Goal: Task Accomplishment & Management: Use online tool/utility

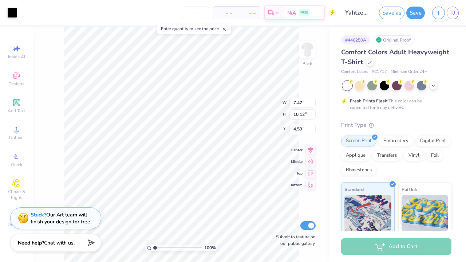
type input "4.30"
type input "7.73"
type input "10.47"
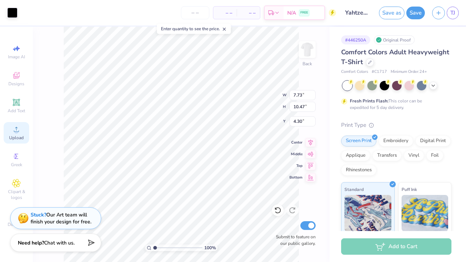
click at [17, 137] on span "Upload" at bounding box center [16, 138] width 15 height 6
click at [310, 52] on img at bounding box center [307, 49] width 29 height 29
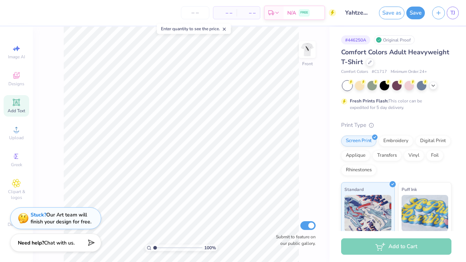
click at [18, 109] on span "Add Text" at bounding box center [16, 111] width 17 height 6
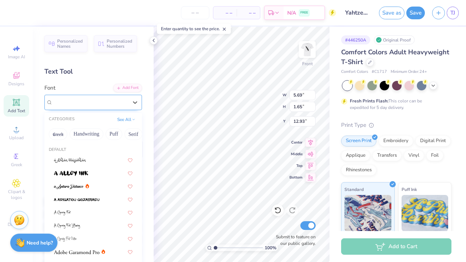
click at [125, 97] on div at bounding box center [90, 102] width 75 height 10
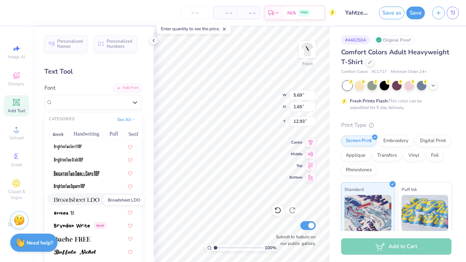
scroll to position [633, 0]
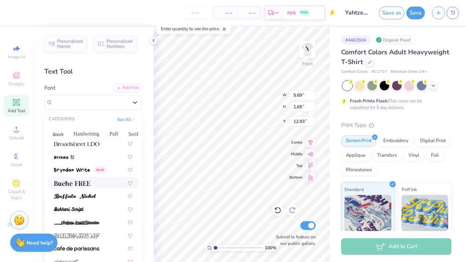
click at [80, 186] on img at bounding box center [72, 183] width 36 height 5
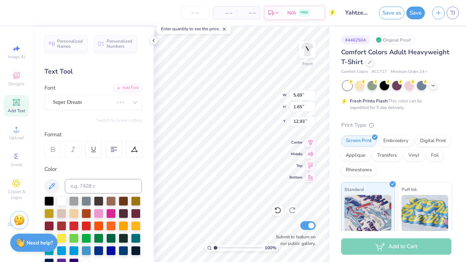
type input "5.95"
type input "1.59"
type input "12.96"
click at [78, 102] on span "Buche FREE" at bounding box center [67, 102] width 29 height 8
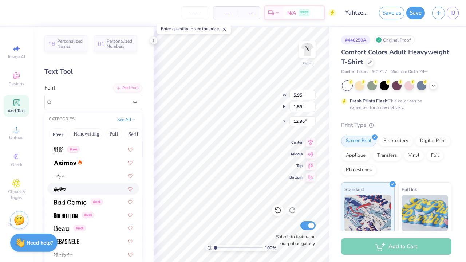
scroll to position [261, 0]
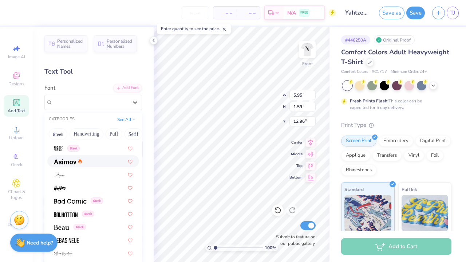
click at [75, 160] on img at bounding box center [65, 161] width 23 height 5
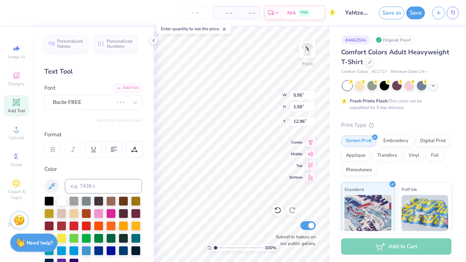
type input "5.63"
type input "1.67"
type input "12.91"
click at [87, 183] on input at bounding box center [103, 186] width 77 height 15
type input "D"
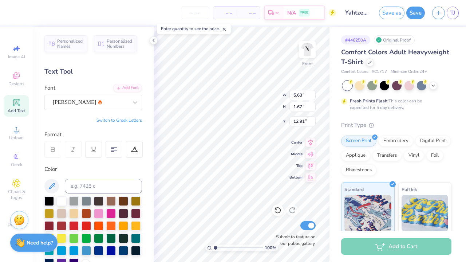
scroll to position [0, 0]
type textarea "DiTEXT"
type textarea "D"
type textarea "I"
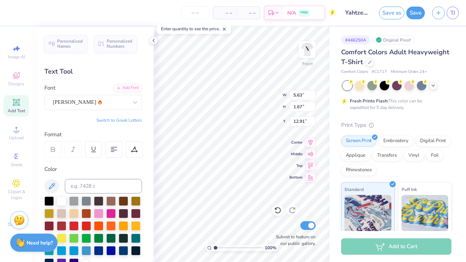
scroll to position [0, 1]
type textarea "DICE OR DIE"
click at [48, 199] on div at bounding box center [48, 200] width 9 height 9
click at [87, 107] on div "[PERSON_NAME]" at bounding box center [90, 102] width 77 height 11
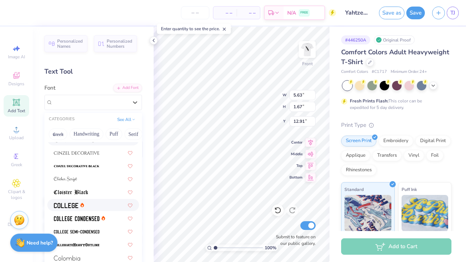
scroll to position [897, 0]
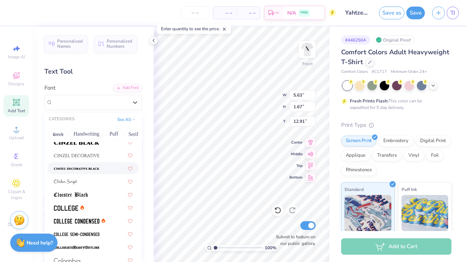
click at [86, 168] on img at bounding box center [77, 168] width 46 height 5
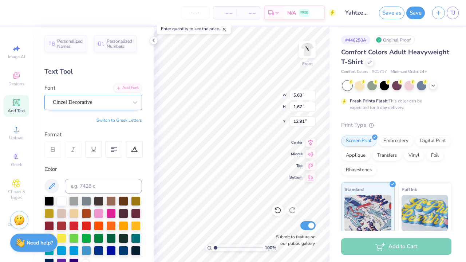
click at [95, 109] on div "Cinzel Decorative" at bounding box center [93, 102] width 98 height 15
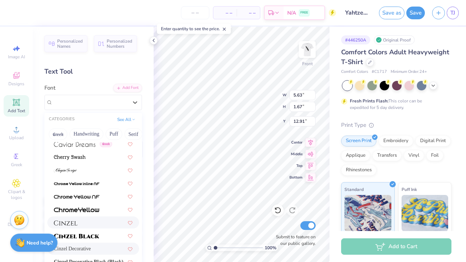
scroll to position [804, 0]
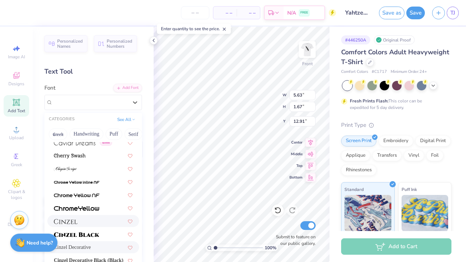
click at [79, 221] on div at bounding box center [93, 221] width 79 height 8
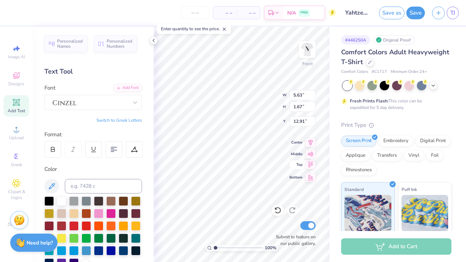
click at [307, 165] on icon at bounding box center [311, 164] width 10 height 9
type input "14.18"
type input "1.72"
type input "0.50"
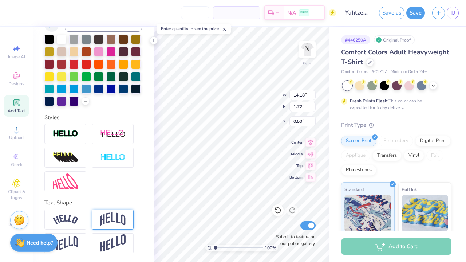
scroll to position [162, 0]
click at [110, 217] on img at bounding box center [113, 219] width 26 height 14
type input "4.61"
type input "0.53"
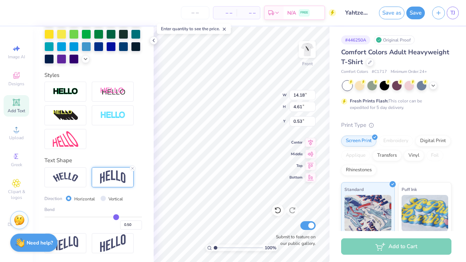
scroll to position [204, 0]
type input "0.49"
type input "0.48"
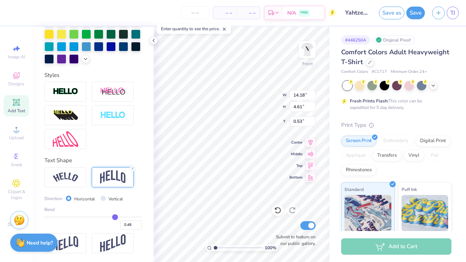
type input "0.46"
type input "0.45"
type input "0.44"
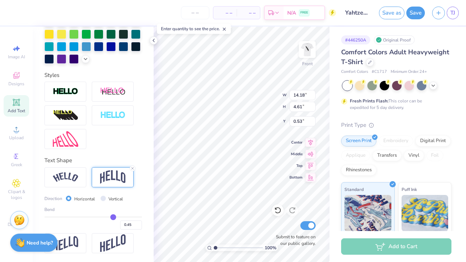
type input "0.44"
type input "0.39"
type input "0.38"
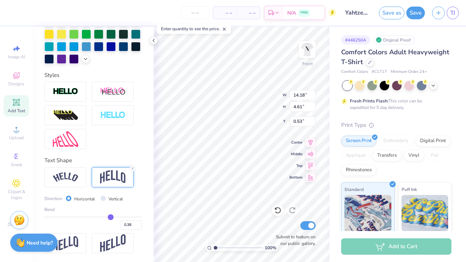
type input "0.36"
type input "0.33"
type input "0.31"
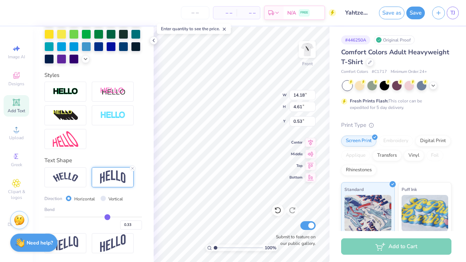
type input "0.31"
type input "0.29"
type input "0.27"
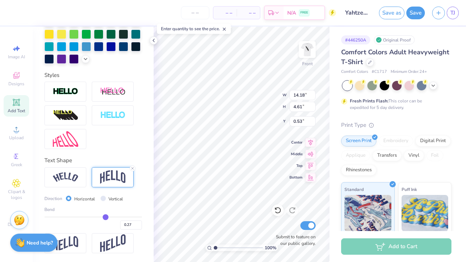
type input "0.25"
type input "0.24"
type input "0.22"
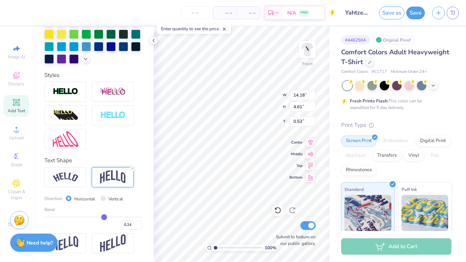
type input "0.22"
type input "0.21"
type input "0.2"
type input "0.20"
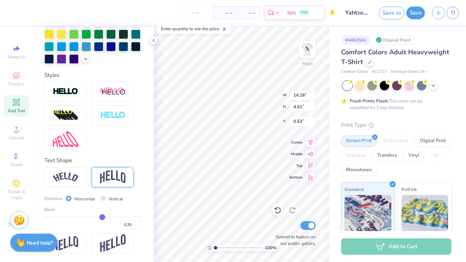
type input "0.19"
type input "0.18"
type input "0.17"
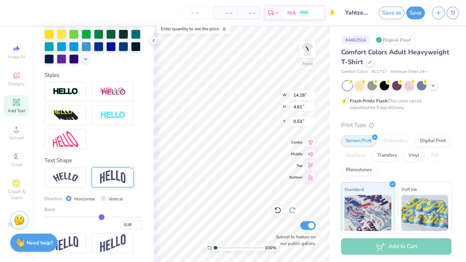
type input "0.17"
type input "0.16"
type input "0.15"
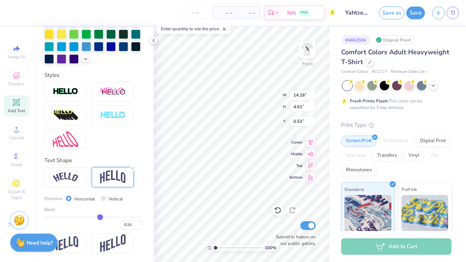
type input "0.14"
type input "0.13"
type input "0.12"
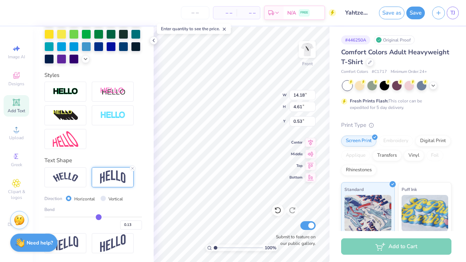
type input "0.12"
type input "0.11"
type input "0.1"
type input "0.10"
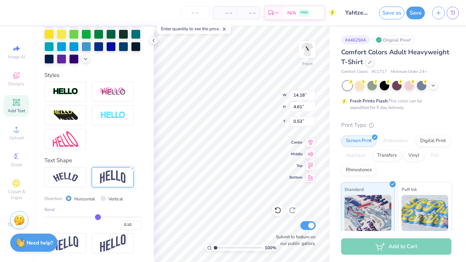
type input "0.09"
type input "0.08"
type input "0.07"
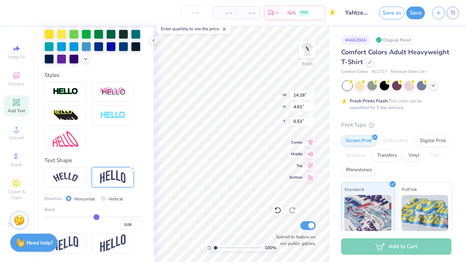
type input "0.07"
type input "0.06"
type input "0.05"
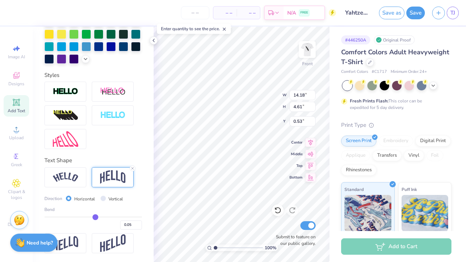
type input "0.04"
type input "0.03"
type input "0.02"
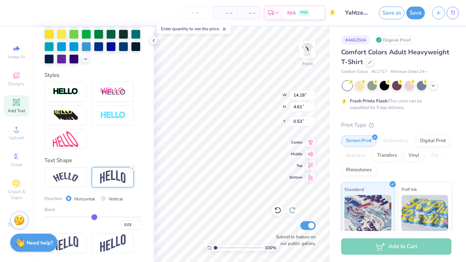
type input "0.02"
type input "0.01"
type input "0"
type input "0.00"
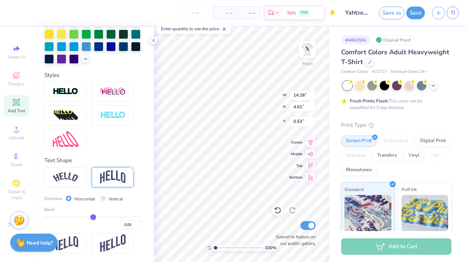
type input "-0.01"
type input "-0.02"
type input "-0.03"
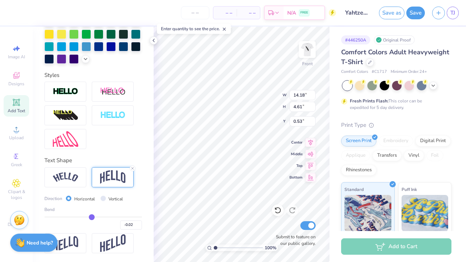
type input "-0.03"
type input "-0.04"
type input "-0.05"
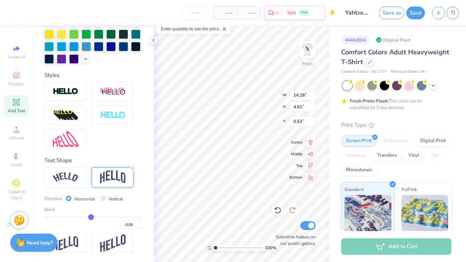
type input "-0.06"
type input "-0.07"
type input "-0.08"
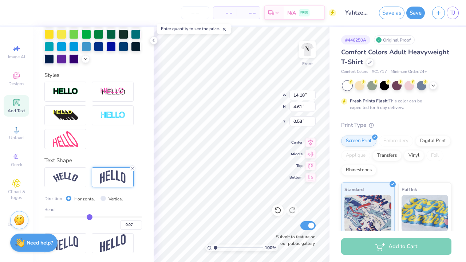
type input "-0.08"
type input "-0.1"
type input "-0.10"
type input "-0.12"
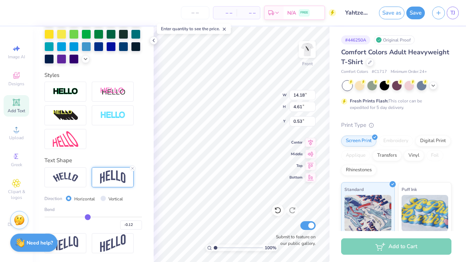
type input "-0.13"
type input "-0.14"
type input "-0.15"
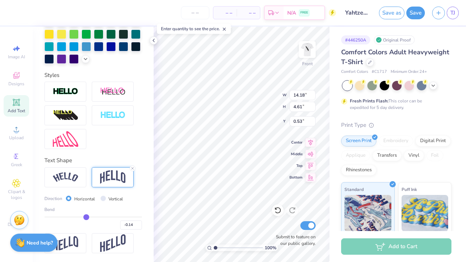
type input "-0.15"
type input "-0.16"
type input "-0.17"
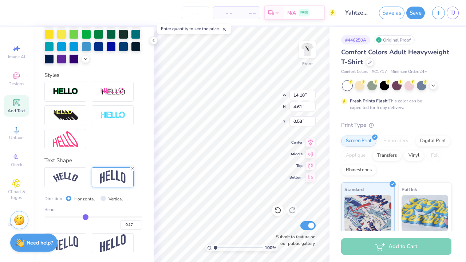
type input "-0.18"
type input "-0.19"
type input "-0.2"
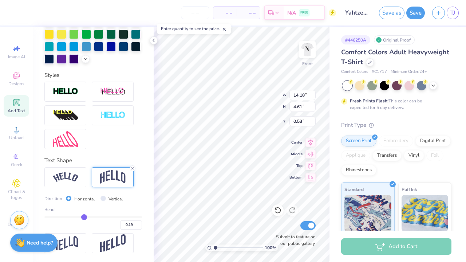
type input "-0.20"
drag, startPoint x: 116, startPoint y: 215, endPoint x: 84, endPoint y: 212, distance: 32.2
type input "-0.2"
click at [84, 212] on div "Bend -0.20" at bounding box center [93, 217] width 98 height 23
type input "2.80"
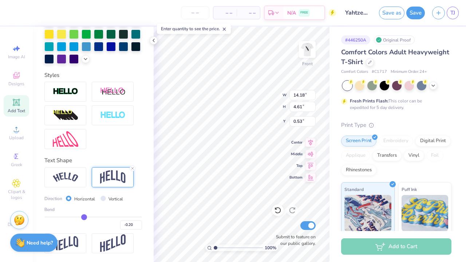
type input "1.44"
type input "-0.26"
type input "-0.28"
type input "-0.27"
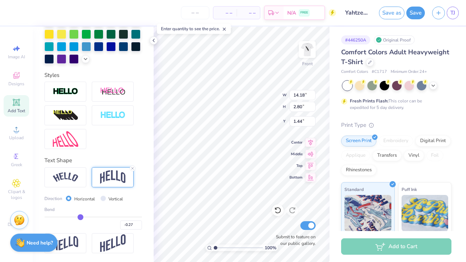
type input "-0.29"
type input "-0.31"
type input "-0.33"
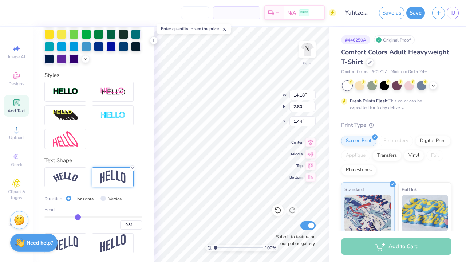
type input "-0.33"
type input "-0.35"
type input "-0.36"
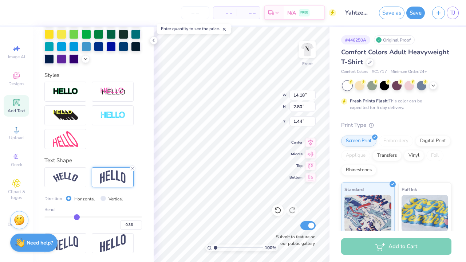
type input "-0.38"
type input "-0.4"
type input "-0.40"
type input "-0.43"
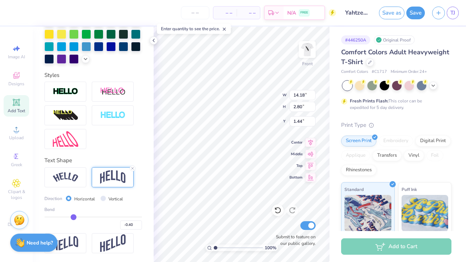
type input "-0.43"
type input "-0.44"
type input "-0.46"
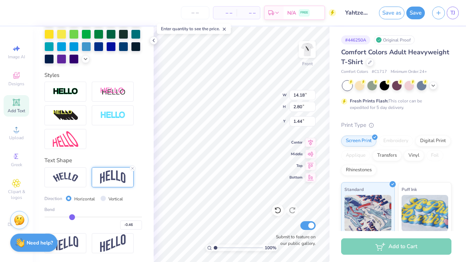
type input "-0.48"
type input "-0.49"
type input "-0.51"
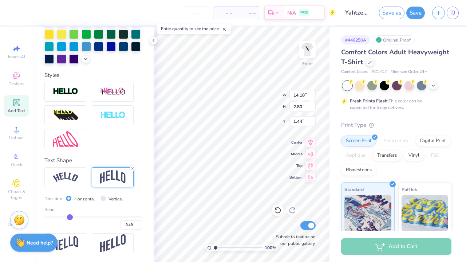
type input "-0.51"
type input "-0.52"
type input "-0.53"
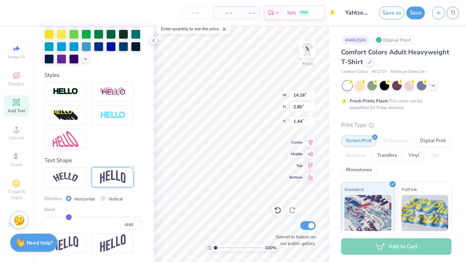
type input "-0.54"
type input "-0.55"
type input "-0.56"
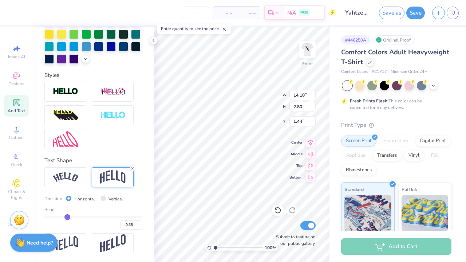
type input "-0.56"
type input "-0.57"
type input "-0.58"
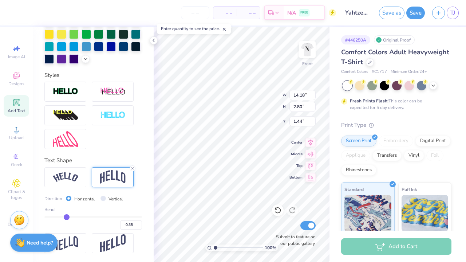
type input "-0.59"
type input "-0.6"
type input "-0.60"
type input "-0.61"
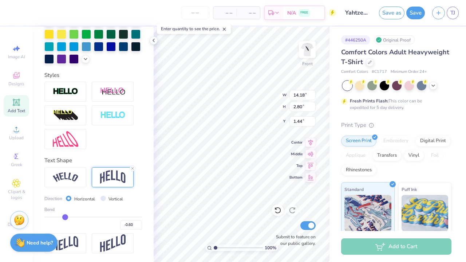
type input "-0.61"
type input "-0.62"
drag, startPoint x: 81, startPoint y: 216, endPoint x: 65, endPoint y: 213, distance: 16.7
type input "-0.62"
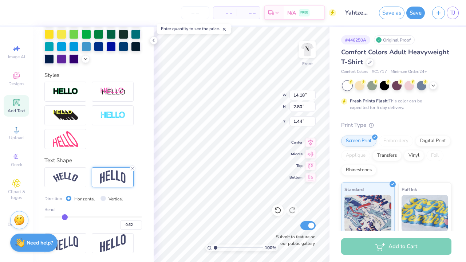
click at [65, 214] on div "Bend -0.62" at bounding box center [93, 217] width 98 height 23
type input "5.43"
type input "0.53"
type input "-0.6"
type input "-0.60"
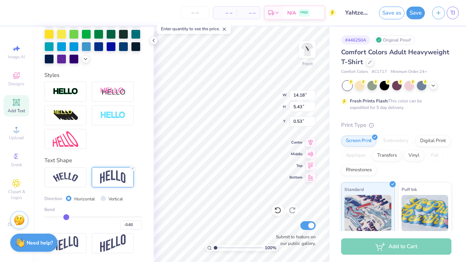
type input "-0.58"
type input "-0.57"
type input "-0.56"
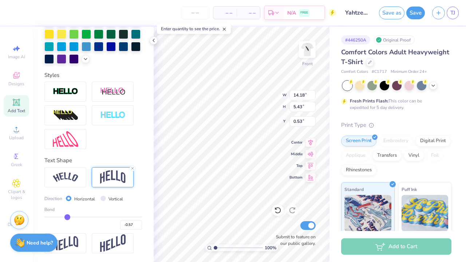
type input "-0.56"
type input "-0.54"
type input "-0.53"
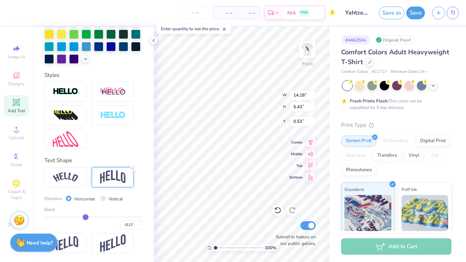
drag, startPoint x: 66, startPoint y: 216, endPoint x: 85, endPoint y: 214, distance: 19.4
click at [85, 216] on input "range" at bounding box center [93, 216] width 98 height 1
drag, startPoint x: 87, startPoint y: 215, endPoint x: 107, endPoint y: 214, distance: 19.7
click at [107, 216] on input "range" at bounding box center [93, 216] width 98 height 1
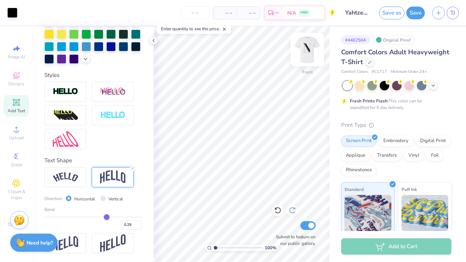
click at [305, 47] on img at bounding box center [307, 49] width 29 height 29
click at [303, 54] on img at bounding box center [307, 49] width 29 height 29
click at [312, 176] on icon at bounding box center [311, 176] width 10 height 9
click at [133, 169] on icon at bounding box center [132, 168] width 4 height 4
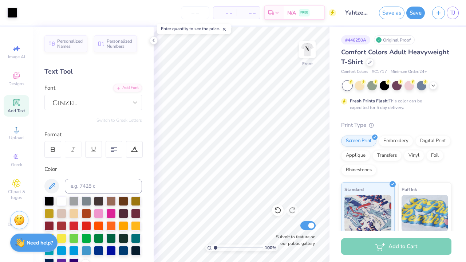
scroll to position [0, 0]
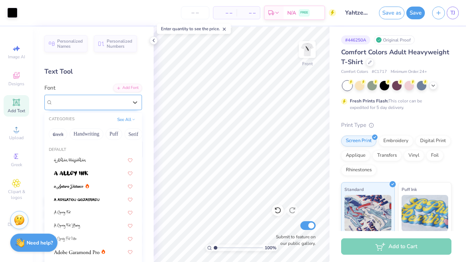
click at [96, 103] on div at bounding box center [90, 102] width 77 height 11
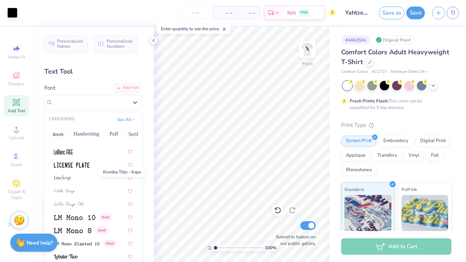
scroll to position [2419, 0]
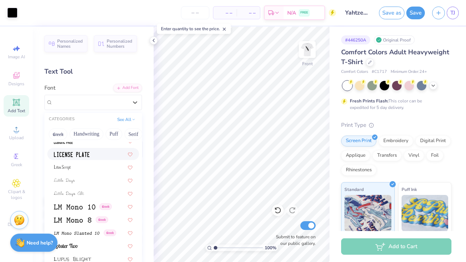
click at [82, 157] on img at bounding box center [72, 154] width 36 height 5
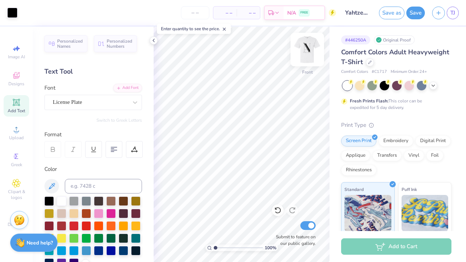
click at [308, 51] on img at bounding box center [307, 49] width 29 height 29
click at [304, 51] on img at bounding box center [307, 49] width 29 height 29
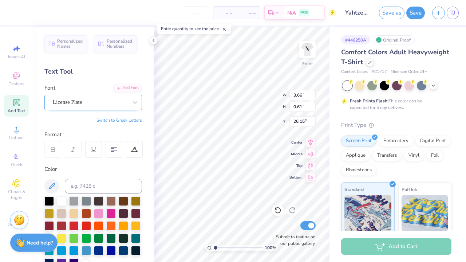
click at [105, 99] on div "License Plate" at bounding box center [90, 102] width 77 height 11
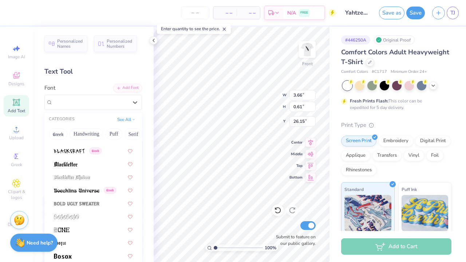
scroll to position [569, 0]
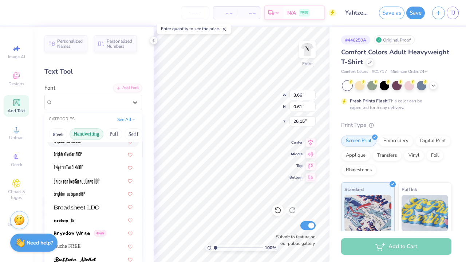
click at [97, 138] on button "Handwriting" at bounding box center [87, 134] width 34 height 12
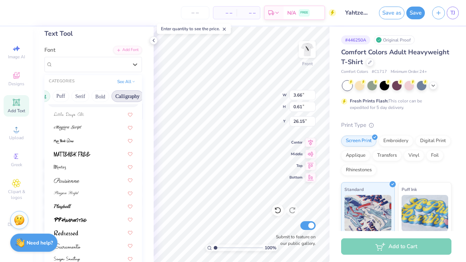
scroll to position [0, 73]
click at [89, 95] on button "Bold" at bounding box center [80, 96] width 18 height 12
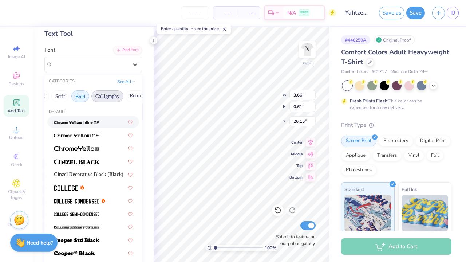
scroll to position [0, 128]
click at [89, 96] on button "Retro" at bounding box center [80, 96] width 19 height 12
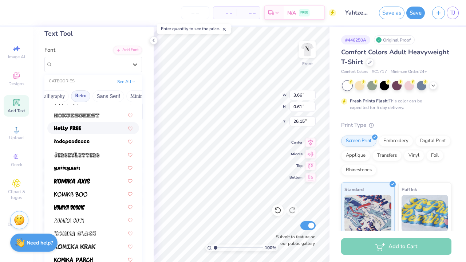
scroll to position [552, 0]
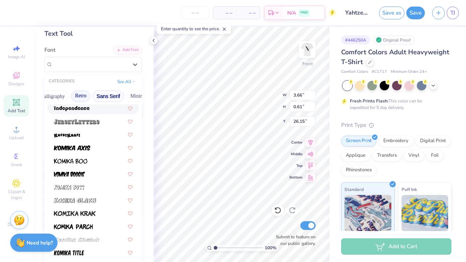
click at [115, 97] on button "Sans Serif" at bounding box center [109, 96] width 32 height 12
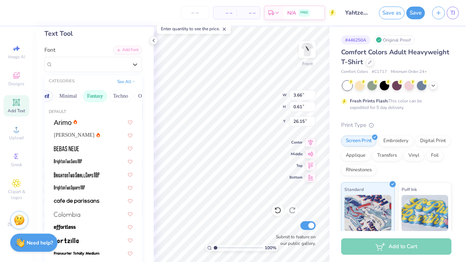
scroll to position [0, 204]
click at [64, 95] on button "Minimal" at bounding box center [63, 96] width 26 height 12
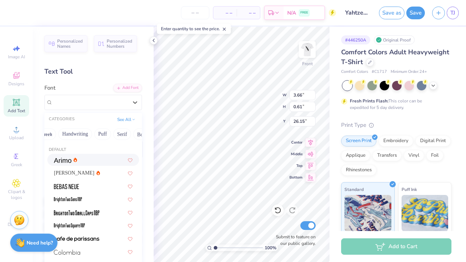
scroll to position [0, 0]
click at [86, 135] on button "Handwriting" at bounding box center [87, 134] width 34 height 12
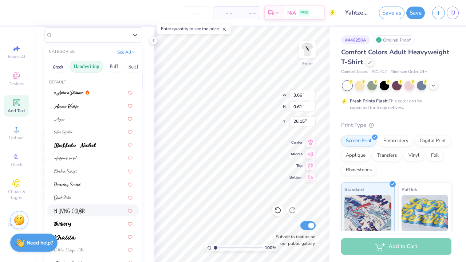
scroll to position [58, 0]
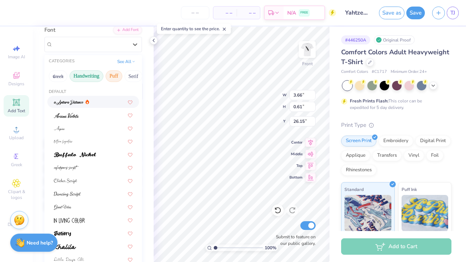
click at [115, 74] on button "Puff" at bounding box center [114, 76] width 17 height 12
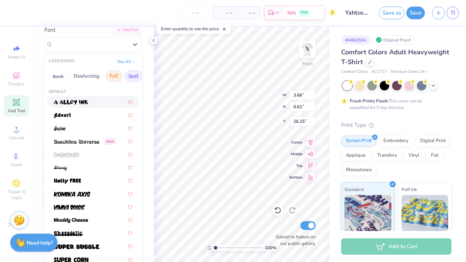
click at [128, 79] on button "Serif" at bounding box center [134, 76] width 18 height 12
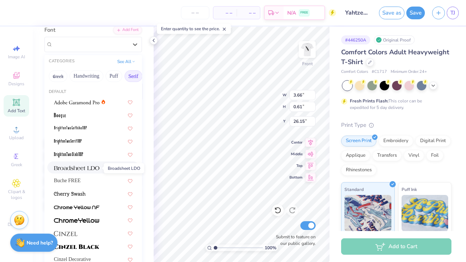
click at [88, 165] on span at bounding box center [77, 168] width 46 height 8
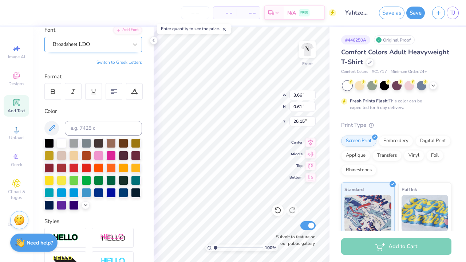
click at [109, 48] on div at bounding box center [90, 44] width 75 height 10
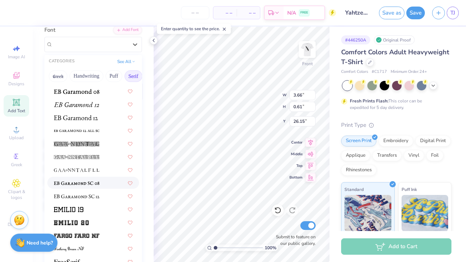
scroll to position [462, 0]
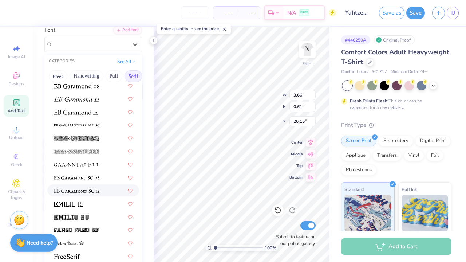
click at [103, 186] on div at bounding box center [93, 190] width 92 height 12
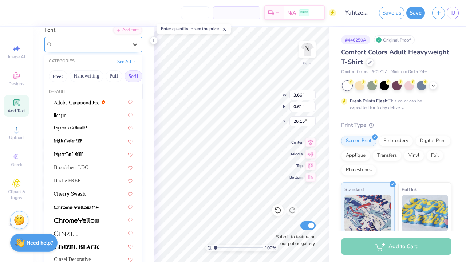
click at [115, 39] on div "EB Garamond SC 12 (12 Regular)" at bounding box center [90, 44] width 77 height 11
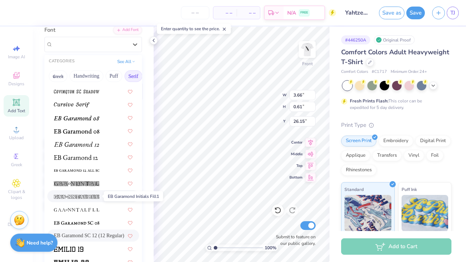
scroll to position [418, 0]
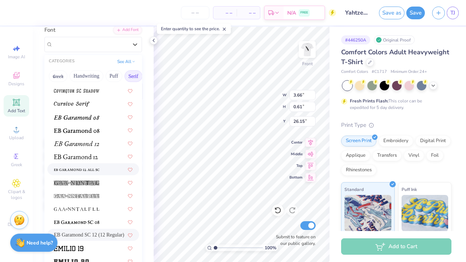
click at [89, 172] on img at bounding box center [77, 169] width 46 height 5
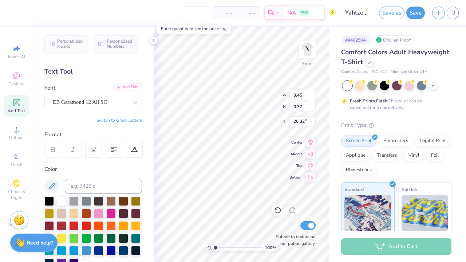
scroll to position [0, 0]
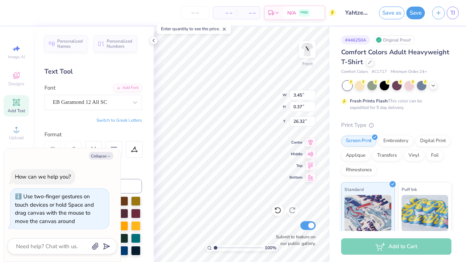
drag, startPoint x: 215, startPoint y: 247, endPoint x: 208, endPoint y: 243, distance: 7.3
click at [208, 243] on div "100 %" at bounding box center [241, 144] width 235 height 235
click at [279, 243] on div "100 % Front W 3.45 3.45 " H 0.37 0.37 " Y 26.32 26.32 " Center Middle Top Botto…" at bounding box center [242, 144] width 176 height 235
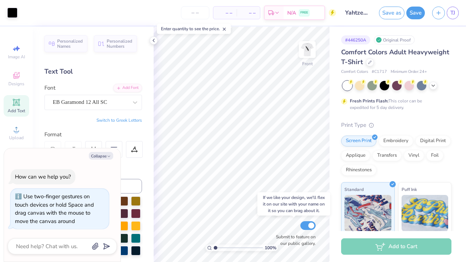
click at [310, 228] on input "Submit to feature on our public gallery." at bounding box center [308, 225] width 15 height 9
click at [306, 226] on input "Submit to feature on our public gallery." at bounding box center [308, 225] width 15 height 9
click at [110, 158] on icon "button" at bounding box center [109, 156] width 4 height 4
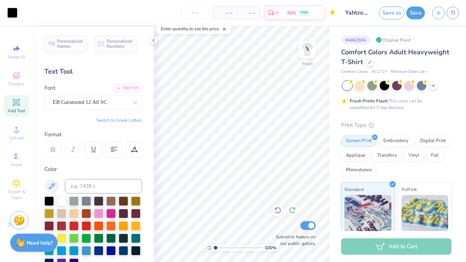
click at [278, 211] on icon at bounding box center [277, 210] width 7 height 7
click at [225, 28] on icon at bounding box center [224, 29] width 5 height 5
click at [308, 51] on img at bounding box center [307, 49] width 29 height 29
click at [305, 51] on img at bounding box center [307, 49] width 29 height 29
click at [309, 223] on input "Submit to feature on our public gallery." at bounding box center [308, 225] width 15 height 9
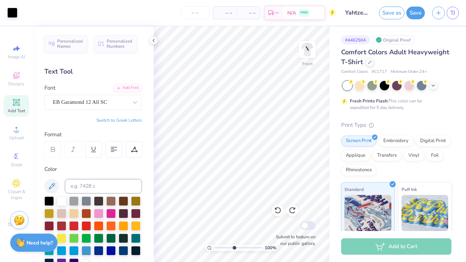
drag, startPoint x: 215, startPoint y: 247, endPoint x: 234, endPoint y: 247, distance: 19.3
click at [234, 247] on input "range" at bounding box center [238, 247] width 49 height 7
drag, startPoint x: 234, startPoint y: 246, endPoint x: 194, endPoint y: 242, distance: 40.2
click at [194, 242] on div "417 %" at bounding box center [241, 144] width 235 height 235
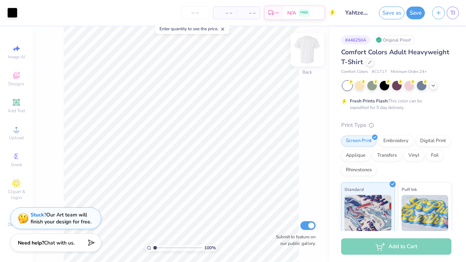
click at [307, 53] on img at bounding box center [307, 49] width 29 height 29
click at [18, 106] on icon at bounding box center [16, 102] width 9 height 9
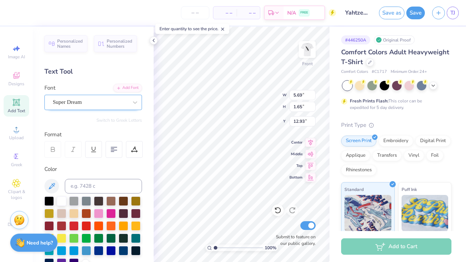
click at [101, 103] on div "Super Dream" at bounding box center [90, 102] width 77 height 11
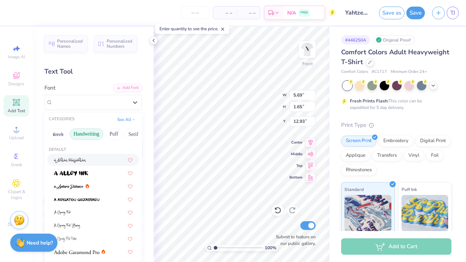
click at [82, 134] on button "Handwriting" at bounding box center [87, 134] width 34 height 12
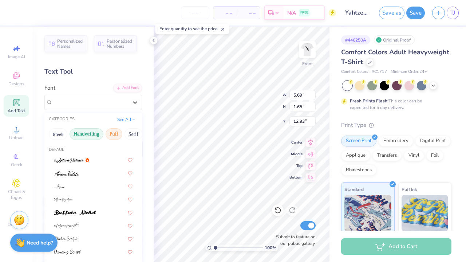
click at [111, 137] on button "Puff" at bounding box center [114, 134] width 17 height 12
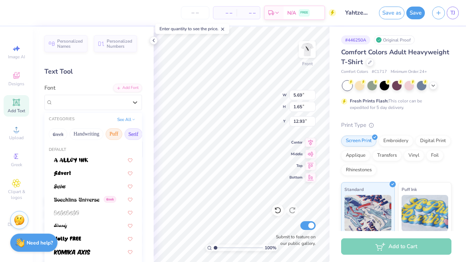
click at [131, 136] on button "Serif" at bounding box center [134, 134] width 18 height 12
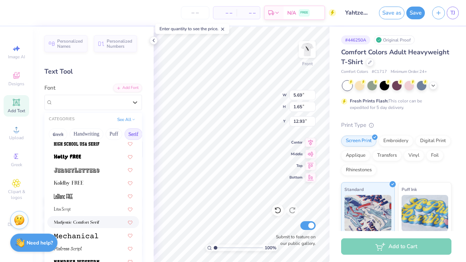
scroll to position [675, 0]
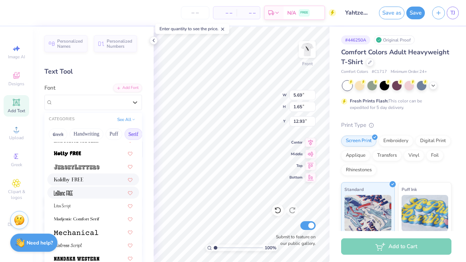
click at [77, 180] on img at bounding box center [69, 179] width 30 height 5
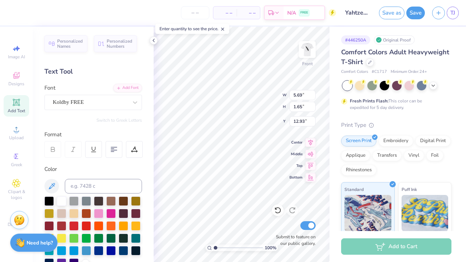
type input "5.41"
type input "1.57"
type input "12.96"
type textarea "d"
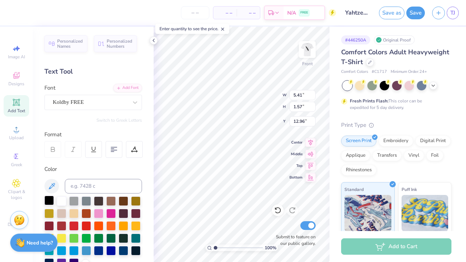
type textarea "DICE OR DIE"
click at [51, 201] on div at bounding box center [48, 200] width 9 height 9
click at [310, 180] on icon at bounding box center [311, 176] width 10 height 9
type input "11.88"
type input "25.43"
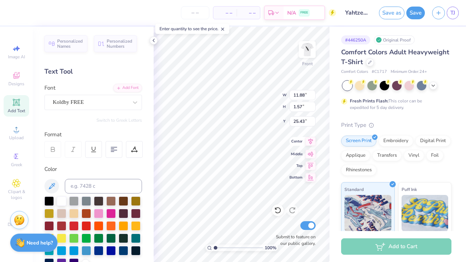
click at [310, 142] on icon at bounding box center [311, 141] width 10 height 9
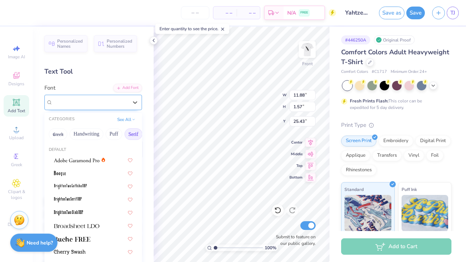
click at [90, 108] on div "Koldby FREE" at bounding box center [93, 102] width 98 height 15
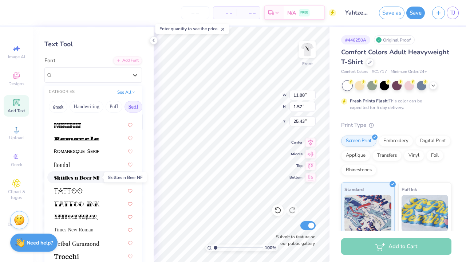
scroll to position [28, 0]
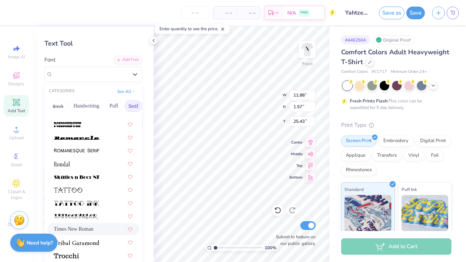
click at [81, 226] on span "Times New Roman" at bounding box center [73, 229] width 39 height 8
type input "13.79"
type input "1.70"
type input "24.84"
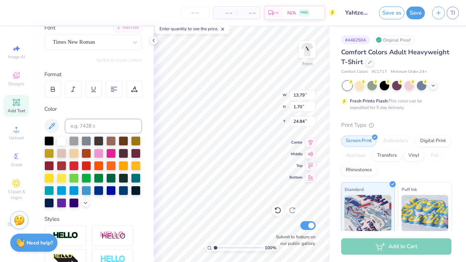
scroll to position [60, 0]
type input "10.70"
type input "1.32"
type input "24.60"
click at [83, 43] on span "Times New Roman" at bounding box center [74, 42] width 42 height 8
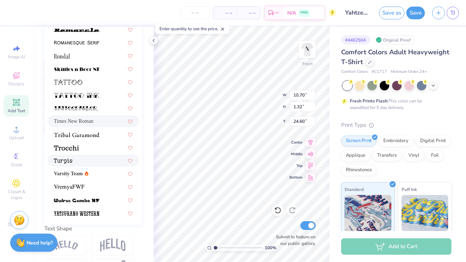
scroll to position [137, 0]
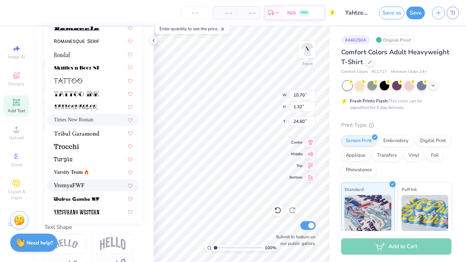
click at [87, 184] on div at bounding box center [93, 185] width 79 height 8
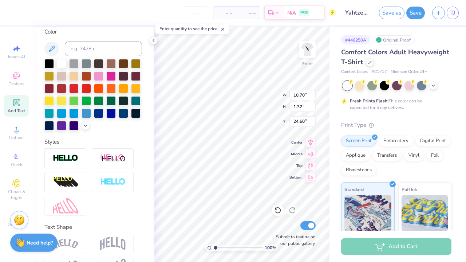
type input "10.69"
type input "1.26"
type input "24.71"
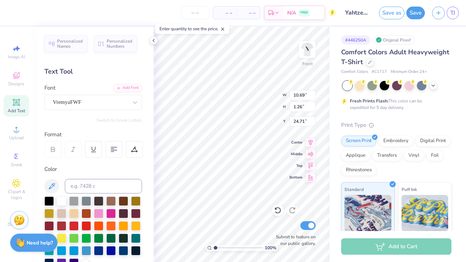
scroll to position [0, 1]
click at [278, 231] on div "Submit to feature on our public gallery." at bounding box center [294, 233] width 44 height 27
click at [280, 231] on div "Submit to feature on our public gallery." at bounding box center [294, 233] width 44 height 27
click at [311, 49] on img at bounding box center [307, 49] width 29 height 29
click at [311, 50] on img at bounding box center [307, 49] width 29 height 29
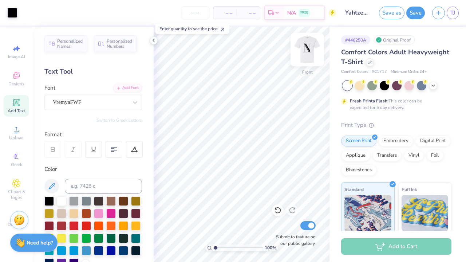
click at [303, 63] on img at bounding box center [307, 49] width 29 height 29
type input "8.11"
type input "10.98"
type input "4.54"
click at [309, 48] on img at bounding box center [307, 49] width 29 height 29
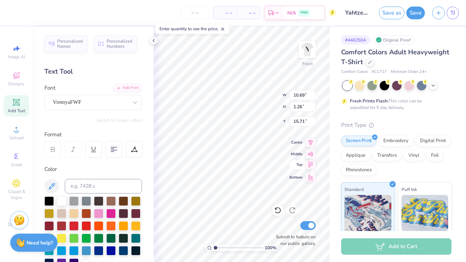
click at [310, 167] on icon at bounding box center [311, 164] width 10 height 9
type input "0.50"
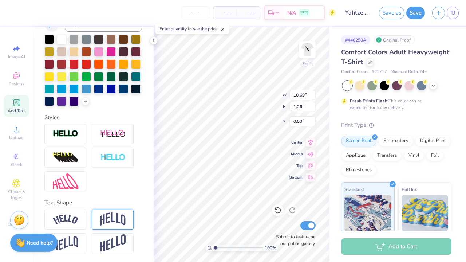
scroll to position [162, 0]
click at [115, 218] on img at bounding box center [113, 219] width 26 height 14
type input "3.45"
type input "0.53"
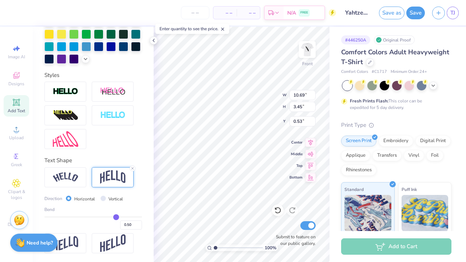
scroll to position [204, 0]
type input "0.51"
type input "0.46"
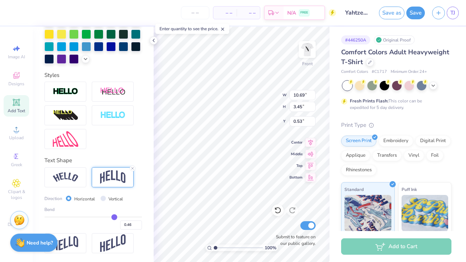
type input "0.44"
type input "0.42"
type input "0.4"
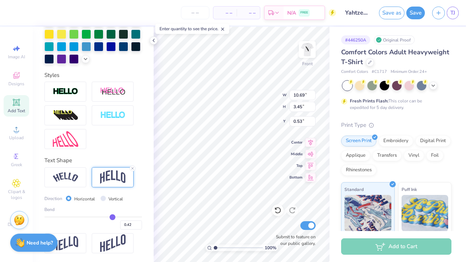
type input "0.40"
type input "0.38"
type input "0.37"
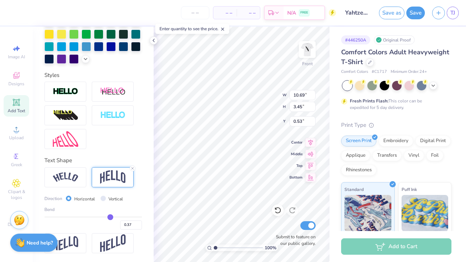
type input "0.36"
type input "0.35"
type input "0.34"
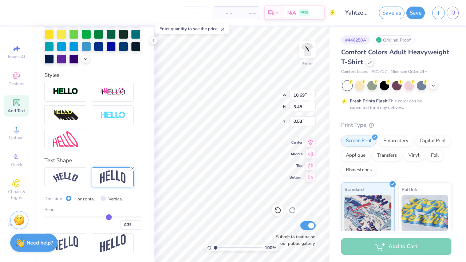
type input "0.34"
type input "0.33"
type input "0.32"
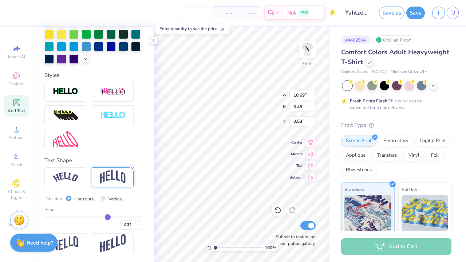
type input "0.31"
type input "0.3"
type input "0.30"
type input "0.29"
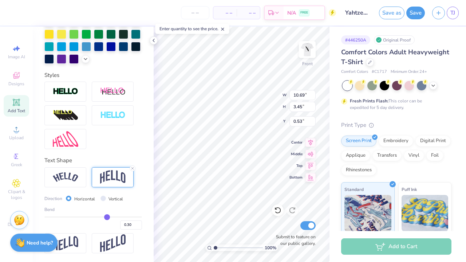
type input "0.29"
type input "0.28"
type input "0.27"
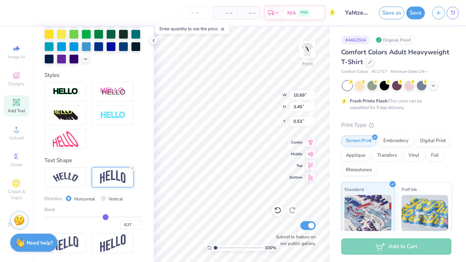
type input "0.26"
type input "0.25"
type input "0.24"
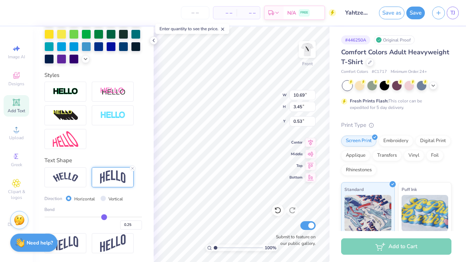
type input "0.24"
type input "0.23"
type input "0.22"
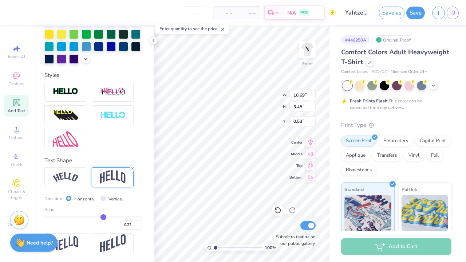
type input "0.21"
type input "0.2"
type input "0.20"
type input "0.19"
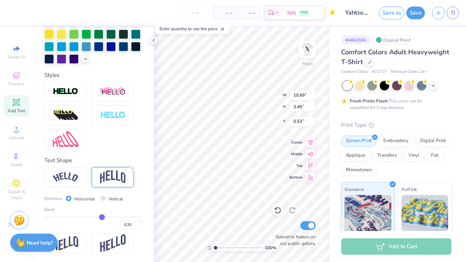
type input "0.19"
type input "0.18"
drag, startPoint x: 117, startPoint y: 218, endPoint x: 102, endPoint y: 215, distance: 15.2
type input "0.18"
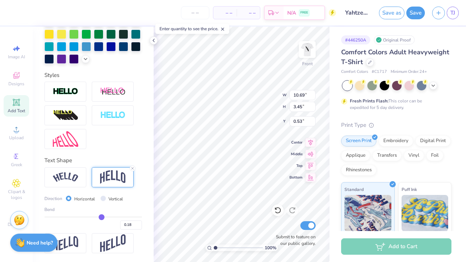
click at [102, 216] on input "range" at bounding box center [93, 216] width 98 height 1
type input "1.99"
type input "1.26"
type input "7.18"
type input "1.34"
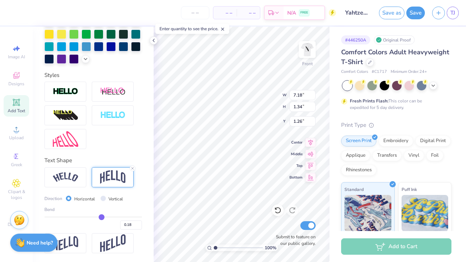
type input "0.50"
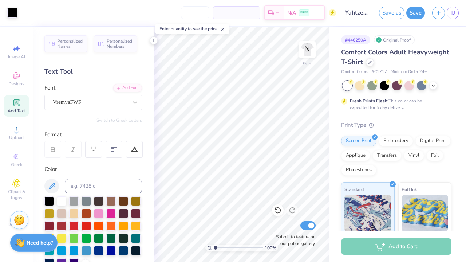
scroll to position [0, 0]
click at [305, 52] on img at bounding box center [307, 49] width 29 height 29
click at [153, 42] on icon at bounding box center [154, 41] width 6 height 6
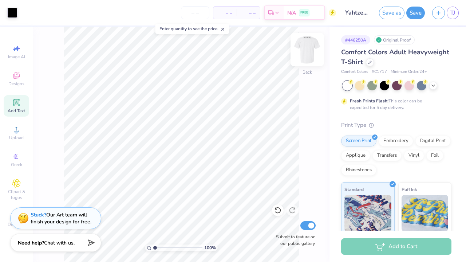
click at [301, 56] on img at bounding box center [307, 49] width 29 height 29
click at [14, 82] on span "Designs" at bounding box center [16, 84] width 16 height 6
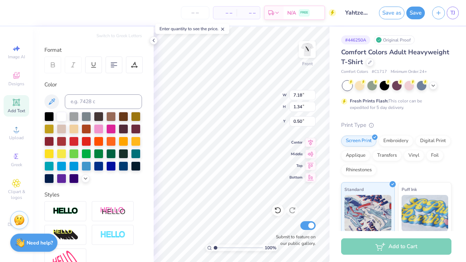
scroll to position [118, 0]
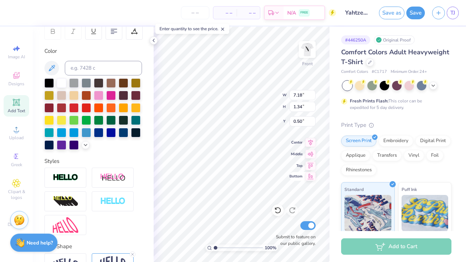
click at [309, 176] on icon at bounding box center [311, 176] width 10 height 9
type input "25.66"
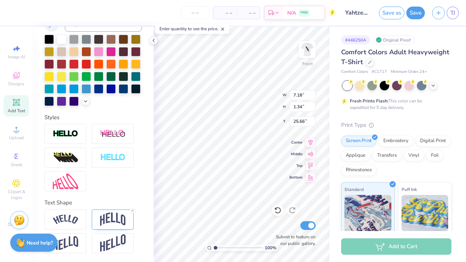
scroll to position [162, 0]
click at [133, 210] on icon at bounding box center [132, 210] width 4 height 4
type input "0.85"
type input "25.91"
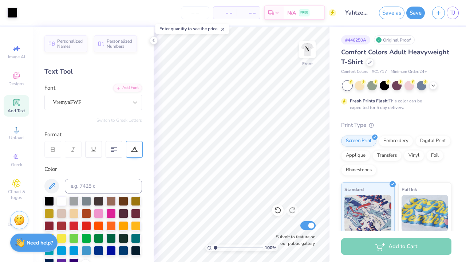
scroll to position [0, 0]
click at [310, 164] on icon at bounding box center [311, 164] width 10 height 9
type input "0.50"
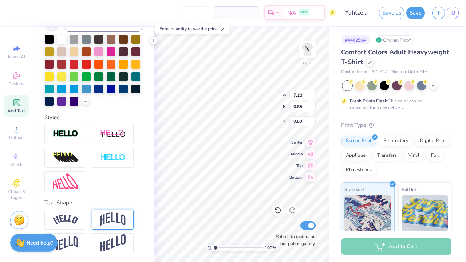
scroll to position [162, 0]
click at [110, 213] on img at bounding box center [113, 219] width 26 height 14
type input "2.32"
type input "0.53"
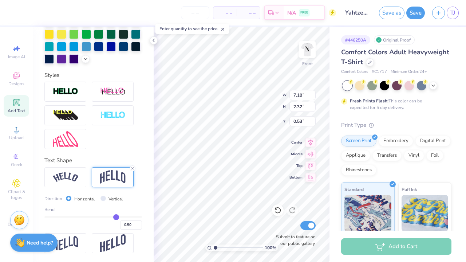
scroll to position [204, 0]
type input "0.48"
type input "0.46"
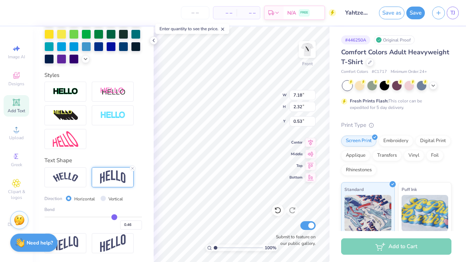
type input "0.44"
type input "0.41"
type input "0.4"
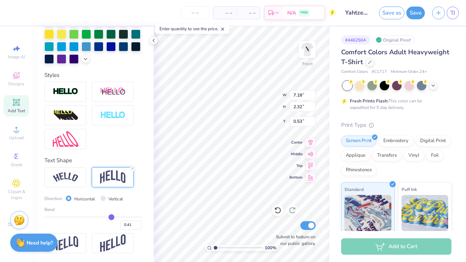
type input "0.40"
type input "0.37"
type input "0.36"
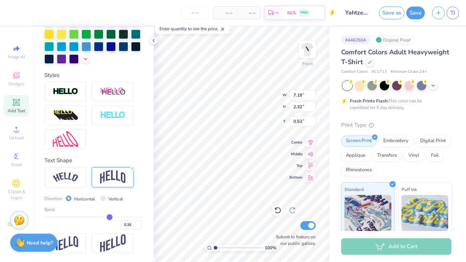
type input "0.35"
type input "0.33"
type input "0.31"
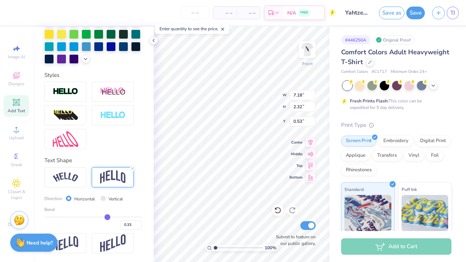
type input "0.31"
type input "0.3"
type input "0.30"
type input "0.29"
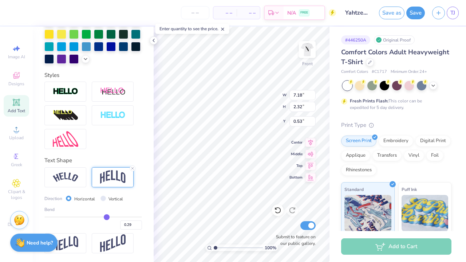
type input "0.28"
type input "0.27"
type input "0.26"
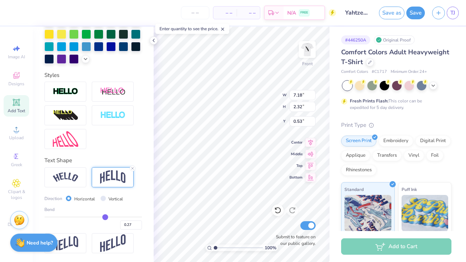
type input "0.26"
type input "0.25"
type input "0.24"
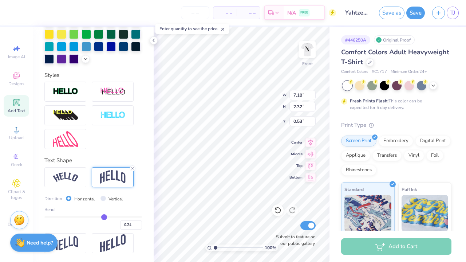
type input "0.23"
type input "0.22"
type input "0.21"
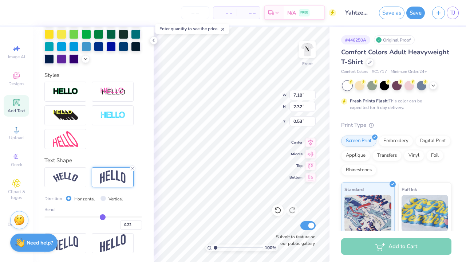
type input "0.21"
drag, startPoint x: 116, startPoint y: 216, endPoint x: 103, endPoint y: 214, distance: 13.6
type input "0.21"
click at [103, 216] on input "range" at bounding box center [93, 216] width 98 height 1
type input "1.43"
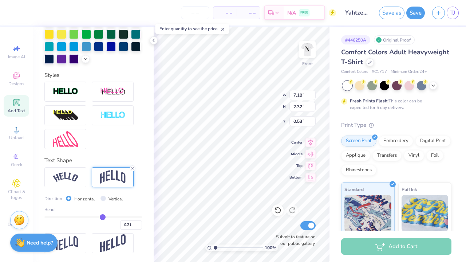
type input "0.98"
type input "0.25"
type input "0.24"
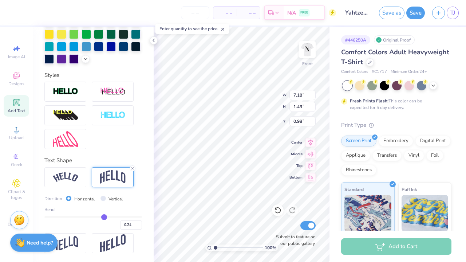
type input "0.23"
type input "0.22"
type input "0.21"
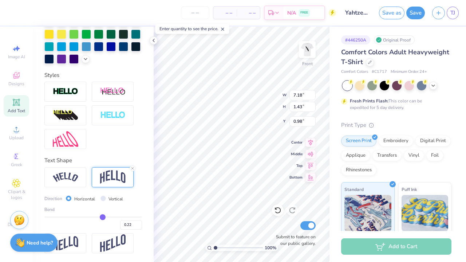
type input "0.21"
type input "0.2"
type input "0.20"
type input "0.19"
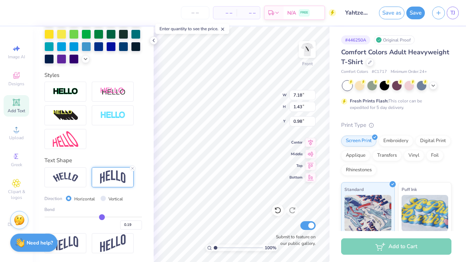
type input "0.18"
type input "0.17"
type input "0.16"
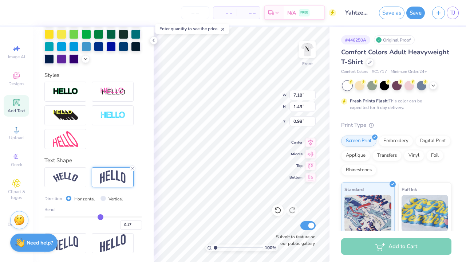
type input "0.16"
type input "0.15"
type input "0.14"
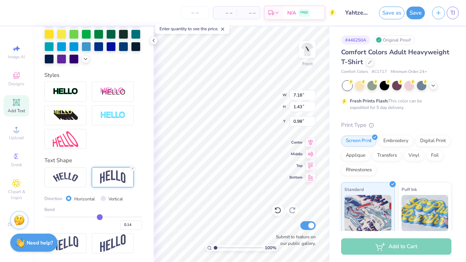
drag, startPoint x: 105, startPoint y: 215, endPoint x: 100, endPoint y: 214, distance: 5.2
type input "0.14"
click at [100, 216] on input "range" at bounding box center [93, 216] width 98 height 1
type input "1.22"
type input "1.08"
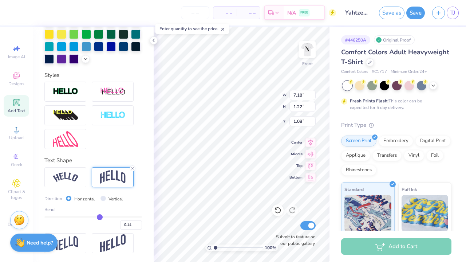
type input "0.50"
type input "5.93"
type input "1.01"
click at [301, 46] on img at bounding box center [307, 49] width 29 height 29
click at [153, 37] on div at bounding box center [154, 40] width 8 height 8
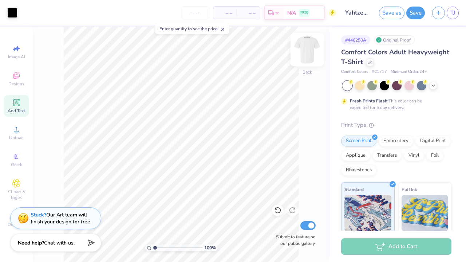
click at [311, 53] on img at bounding box center [307, 49] width 29 height 29
click at [303, 61] on div at bounding box center [308, 50] width 34 height 34
click at [416, 12] on button "Save" at bounding box center [416, 11] width 19 height 13
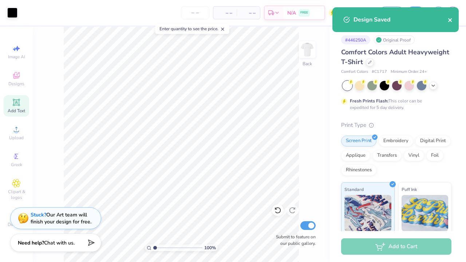
click at [451, 18] on icon "close" at bounding box center [450, 20] width 5 height 6
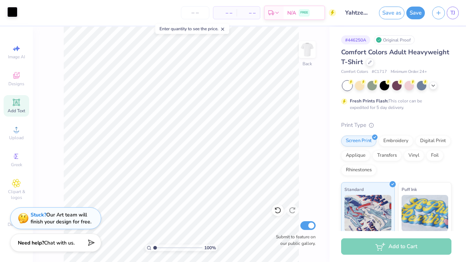
click at [13, 16] on div at bounding box center [12, 12] width 10 height 10
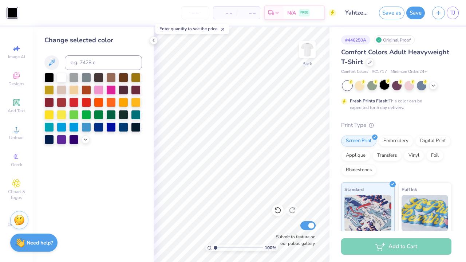
click at [388, 86] on div at bounding box center [384, 84] width 9 height 9
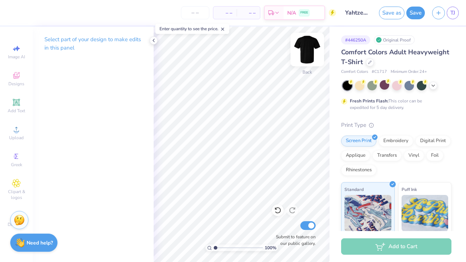
click at [308, 47] on img at bounding box center [307, 49] width 29 height 29
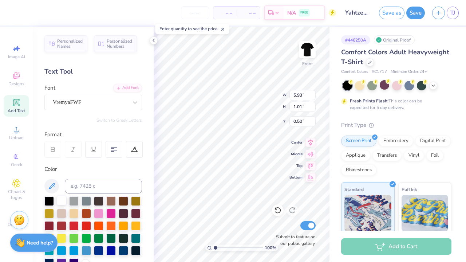
click at [58, 200] on div at bounding box center [61, 200] width 9 height 9
click at [308, 56] on img at bounding box center [307, 49] width 29 height 29
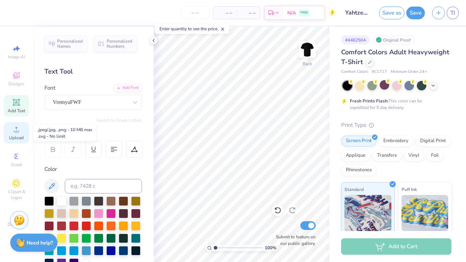
click at [15, 134] on div "Upload" at bounding box center [17, 132] width 26 height 21
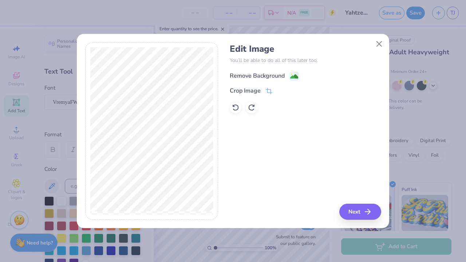
click at [273, 74] on div "Remove Background" at bounding box center [257, 75] width 55 height 9
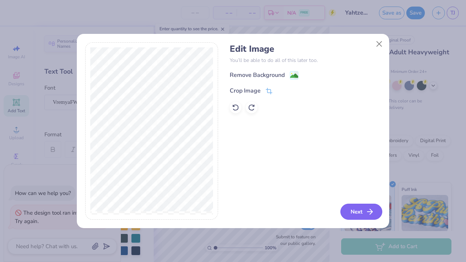
click at [346, 208] on button "Next" at bounding box center [362, 212] width 42 height 16
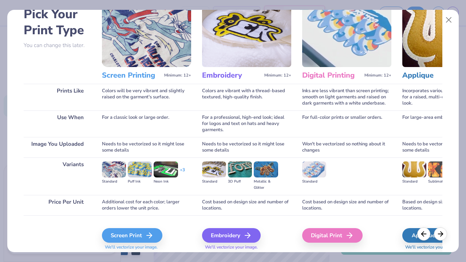
scroll to position [43, 0]
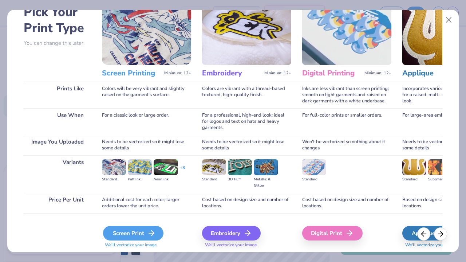
click at [146, 230] on div "Screen Print" at bounding box center [133, 233] width 60 height 15
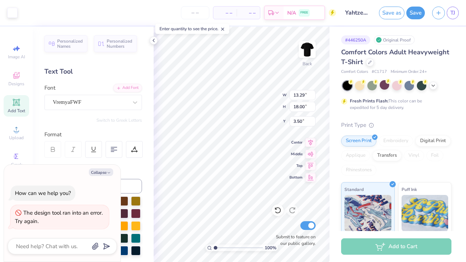
click at [270, 168] on div "100 % Back W 13.29 13.29 " H 18.00 18.00 " Y 3.50 3.50 " Center Middle Top Bott…" at bounding box center [242, 144] width 176 height 235
type textarea "x"
type input "9.71"
type input "13.15"
type input "8.35"
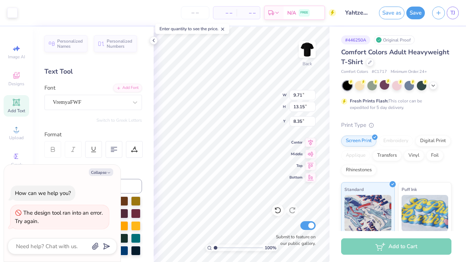
type textarea "x"
type input "4.11"
type textarea "x"
type input "8.66"
type input "11.73"
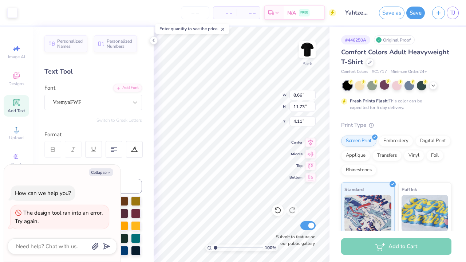
type textarea "x"
type input "4.02"
type textarea "x"
type input "8.14"
type input "11.03"
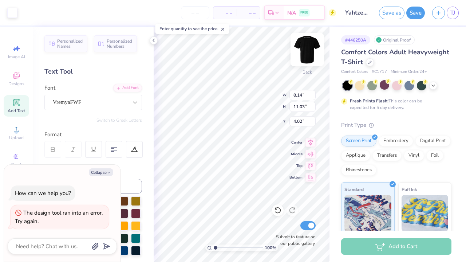
type textarea "x"
type input "3.64"
type textarea "x"
type input "8.27"
type input "11.20"
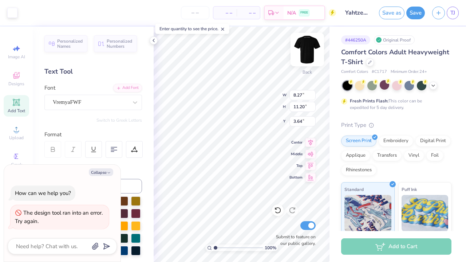
type textarea "x"
type input "8.56"
type input "11.59"
type input "3.65"
type textarea "x"
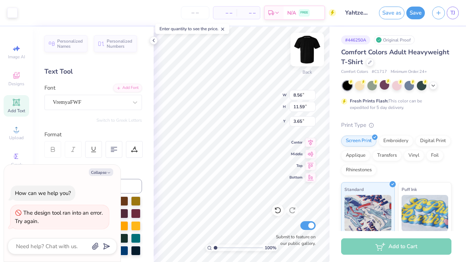
type input "3.69"
click at [229, 27] on div "Enter quantity to see the price." at bounding box center [193, 29] width 74 height 10
type textarea "x"
type input "3.65"
type textarea "x"
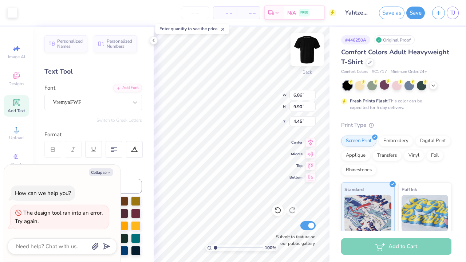
type input "7.26"
type input "10.48"
type input "4.46"
type textarea "x"
type input "6.65"
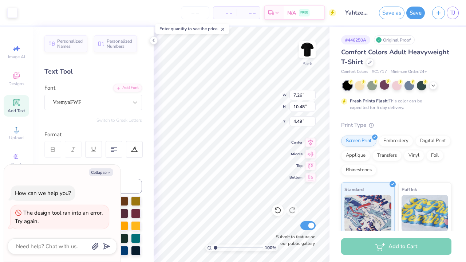
type input "9.59"
type textarea "x"
type input "4.76"
type textarea "x"
type input "4.53"
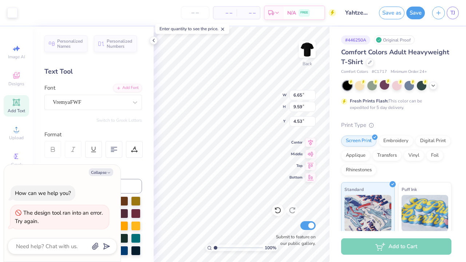
type textarea "x"
type input "5.09"
type textarea "x"
click at [19, 137] on span "Upload" at bounding box center [16, 138] width 15 height 6
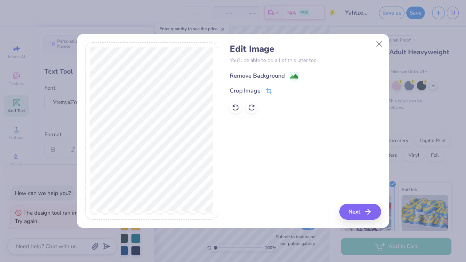
click at [266, 73] on div "Remove Background" at bounding box center [257, 75] width 55 height 9
click at [357, 210] on button "Next" at bounding box center [361, 212] width 42 height 16
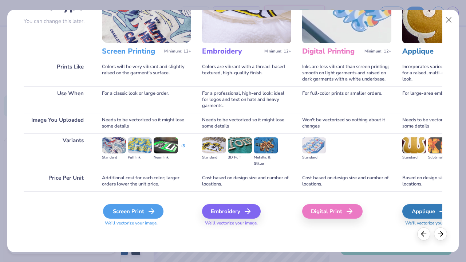
scroll to position [65, 0]
click at [134, 208] on div "Screen Print" at bounding box center [133, 211] width 60 height 15
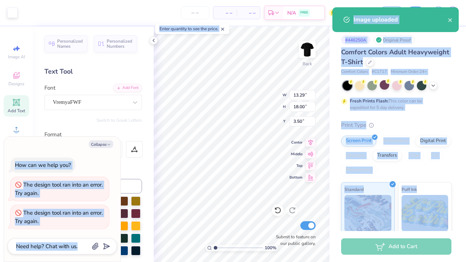
click at [276, 194] on div "100 % Back W 13.29 13.29 " H 18.00 18.00 " Y 3.50 3.50 " Center Middle Top Bott…" at bounding box center [242, 144] width 176 height 235
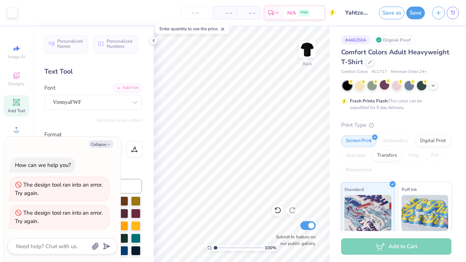
click at [431, 38] on div "# 446250A Original Proof" at bounding box center [396, 39] width 110 height 9
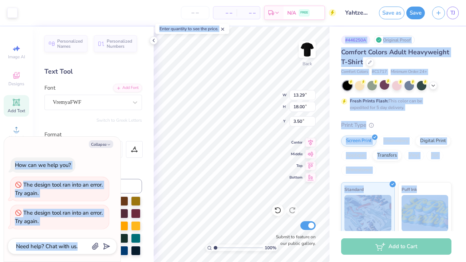
click at [275, 188] on div "100 % Back W 13.29 13.29 " H 18.00 18.00 " Y 3.50 3.50 " Center Middle Top Bott…" at bounding box center [242, 144] width 176 height 235
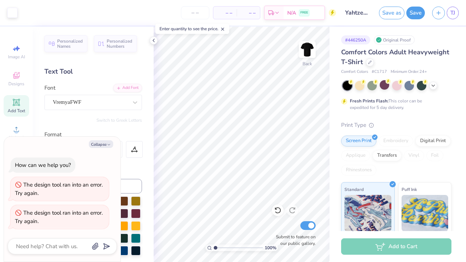
click at [401, 68] on div "Comfort Colors Adult Heavyweight T-Shirt Comfort Colors # C1717 Minimum Order: …" at bounding box center [396, 61] width 110 height 28
click at [302, 48] on img at bounding box center [307, 49] width 29 height 29
click at [303, 54] on img at bounding box center [307, 49] width 29 height 29
click at [316, 179] on icon at bounding box center [311, 176] width 10 height 9
click at [310, 156] on icon at bounding box center [311, 153] width 10 height 9
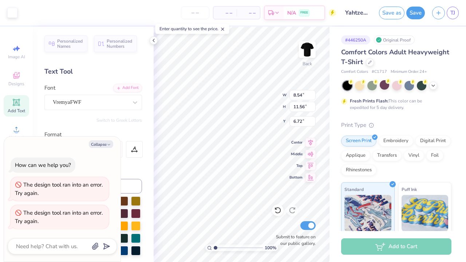
click at [339, 187] on div "# 446250A Original Proof Comfort Colors Adult Heavyweight T-Shirt Comfort Color…" at bounding box center [398, 187] width 137 height 320
click at [103, 144] on button "Collapse" at bounding box center [101, 144] width 24 height 8
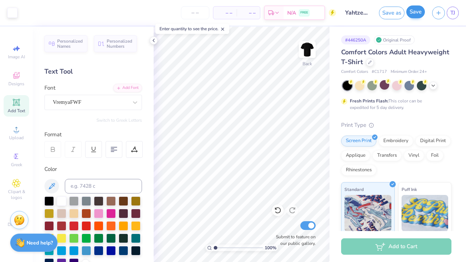
click at [416, 10] on button "Save" at bounding box center [416, 11] width 19 height 13
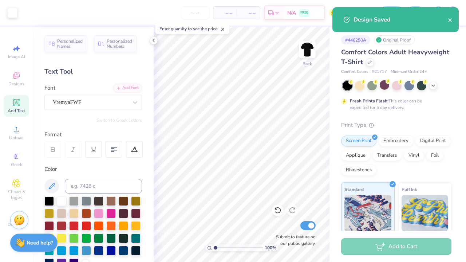
click at [150, 37] on div "Personalized Names Personalized Numbers Text Tool Add Font Font VremyaFWF Switc…" at bounding box center [93, 144] width 121 height 235
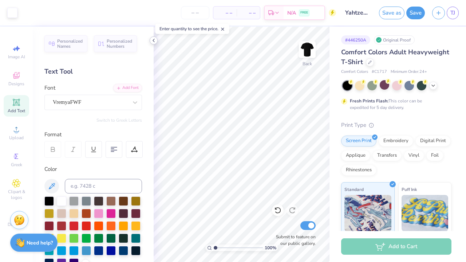
click at [152, 38] on icon at bounding box center [154, 41] width 6 height 6
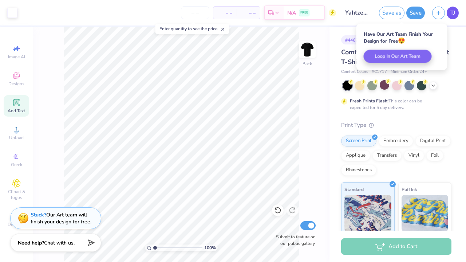
click at [454, 14] on span "TJ" at bounding box center [453, 13] width 5 height 8
